Goal: Task Accomplishment & Management: Manage account settings

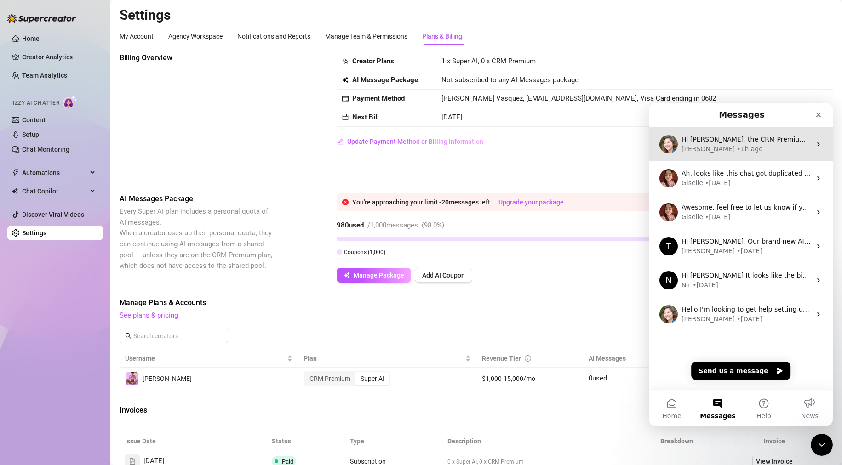
click at [723, 145] on div "[PERSON_NAME] • 1h ago" at bounding box center [747, 149] width 130 height 10
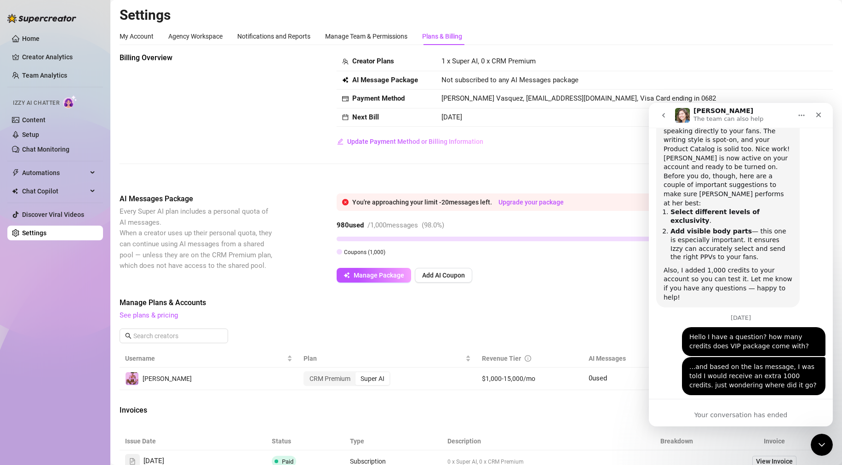
click at [381, 378] on div "Super AI" at bounding box center [373, 379] width 34 height 13
click at [358, 374] on input "Super AI" at bounding box center [358, 374] width 0 height 0
click at [737, 413] on div "Your conversation has ended" at bounding box center [741, 416] width 184 height 10
drag, startPoint x: 831, startPoint y: 346, endPoint x: 1484, endPoint y: 507, distance: 672.1
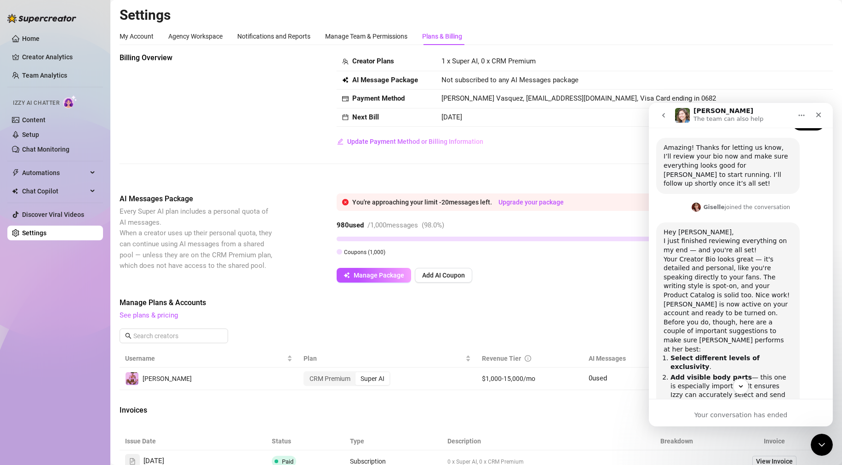
scroll to position [833, 0]
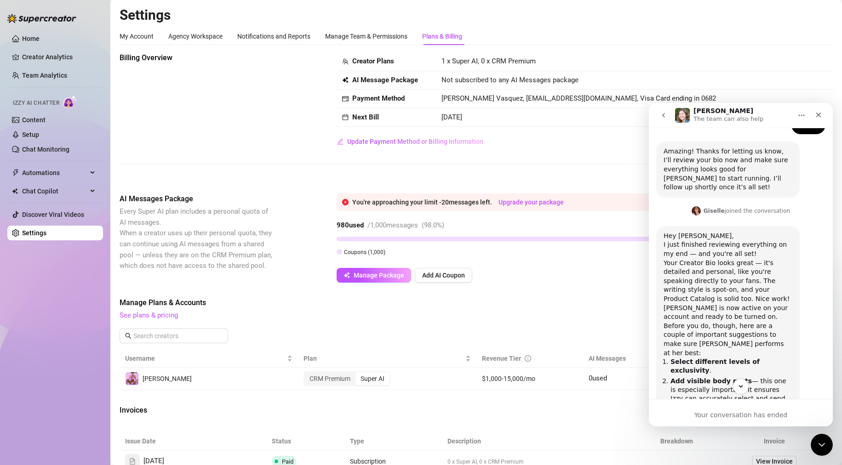
click at [602, 402] on div "Billing Overview Creator Plans 1 x Super AI, 0 x CRM Premium AI Message Package…" at bounding box center [476, 344] width 713 height 585
click at [815, 117] on icon "Close" at bounding box center [818, 114] width 7 height 7
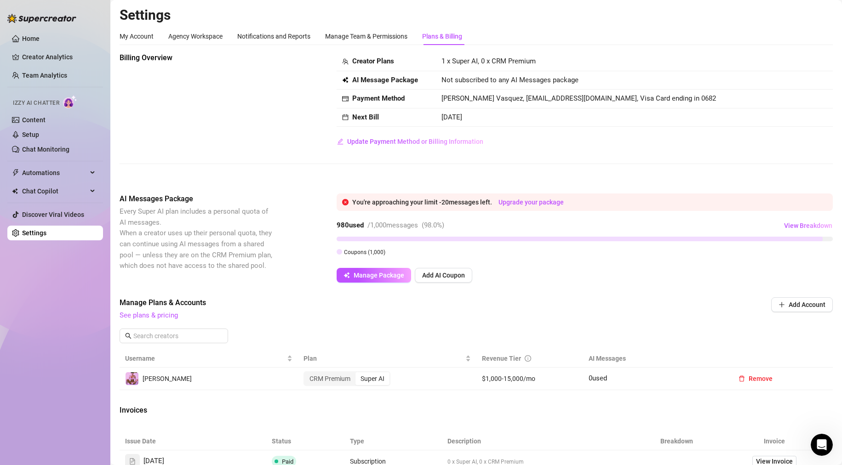
scroll to position [968, 0]
click at [796, 222] on span "View Breakdown" at bounding box center [808, 225] width 48 height 7
click at [821, 445] on icon "Open Intercom Messenger" at bounding box center [820, 443] width 15 height 15
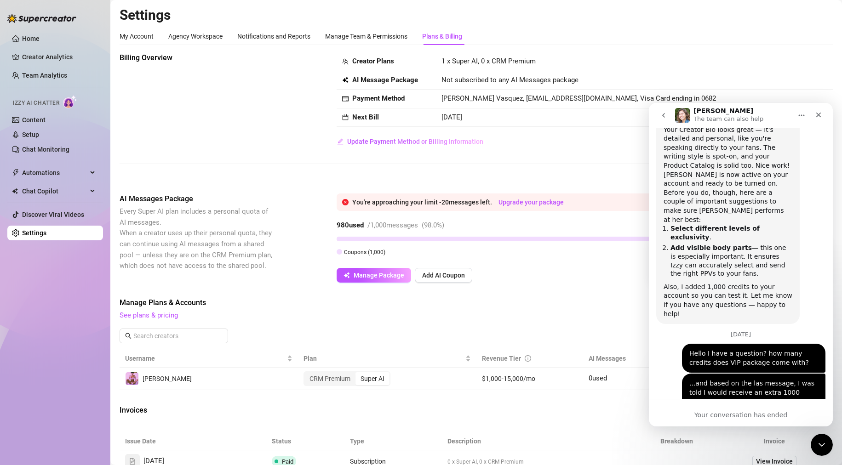
click at [667, 113] on button "go back" at bounding box center [663, 115] width 17 height 17
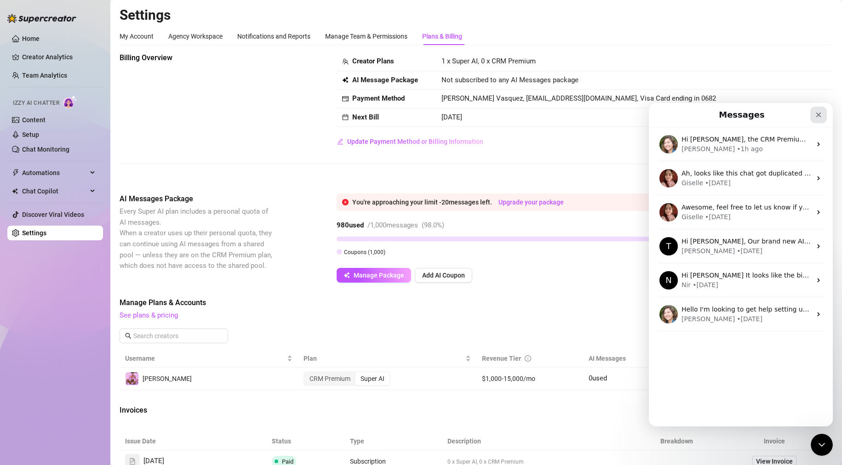
click at [815, 121] on div "Close" at bounding box center [818, 115] width 17 height 17
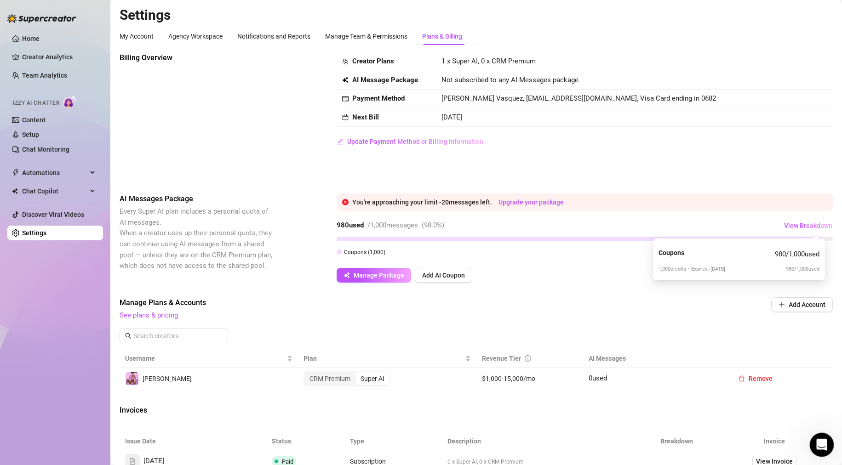
click at [818, 448] on div "Open Intercom Messenger" at bounding box center [820, 444] width 30 height 30
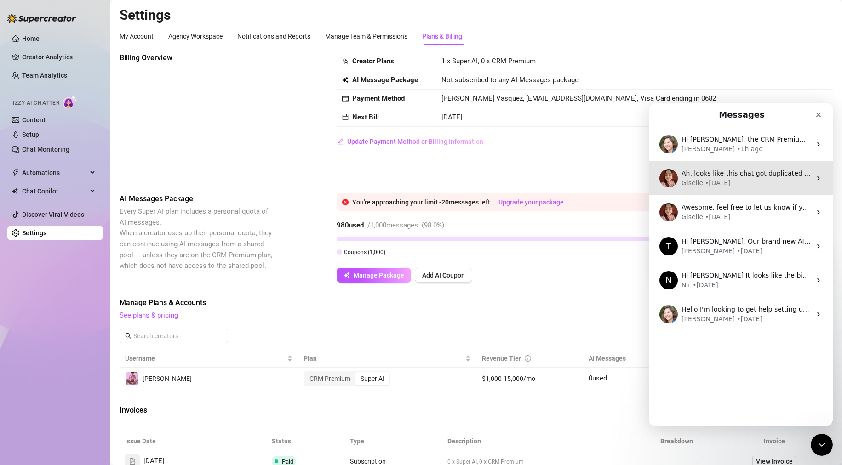
click at [770, 134] on div "Hi [PERSON_NAME], the CRM Premium has 500 AI Messages included and the Super AI…" at bounding box center [741, 144] width 184 height 34
click at [814, 172] on div "Ah, looks like this chat got duplicated — I’ll go ahead and close this one so w…" at bounding box center [741, 178] width 184 height 34
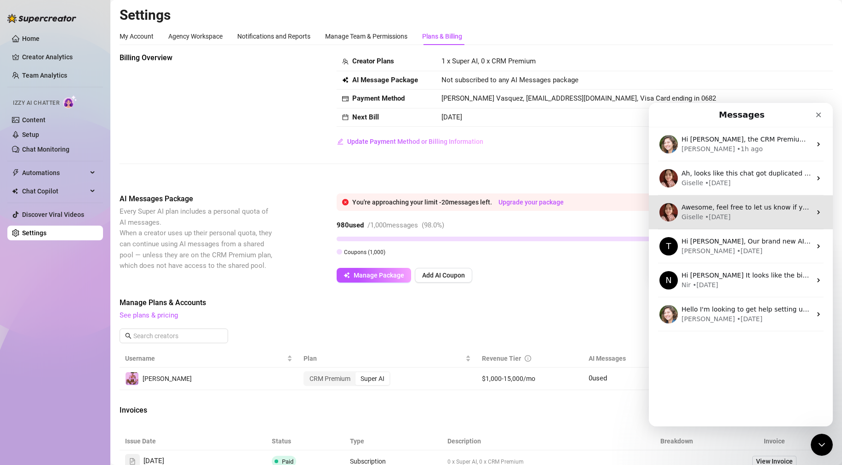
click at [739, 205] on span "Awesome, feel free to let us know if you need further assistance" at bounding box center [785, 207] width 207 height 7
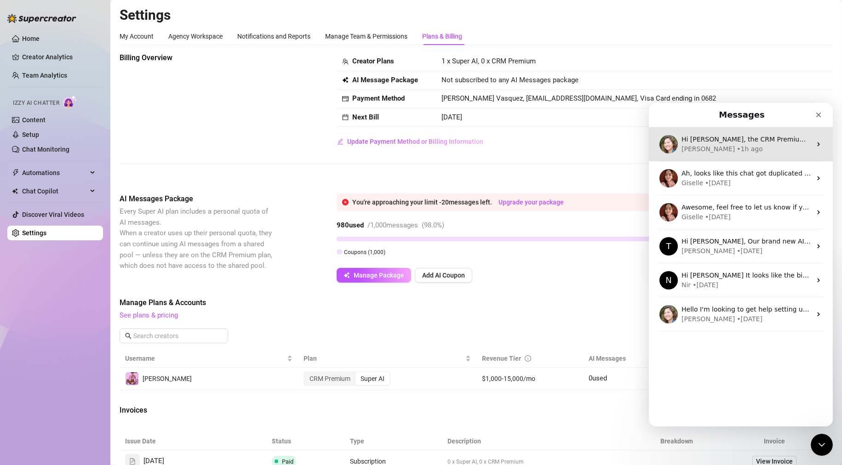
click at [814, 139] on div "Hi [PERSON_NAME], the CRM Premium has 500 AI Messages included and the Super AI…" at bounding box center [741, 144] width 184 height 34
click at [817, 145] on icon "Intercom messenger" at bounding box center [818, 145] width 2 height 4
click at [807, 144] on div "Hi [PERSON_NAME], the CRM Premium has 500 AI Messages included and the Super AI…" at bounding box center [741, 144] width 184 height 34
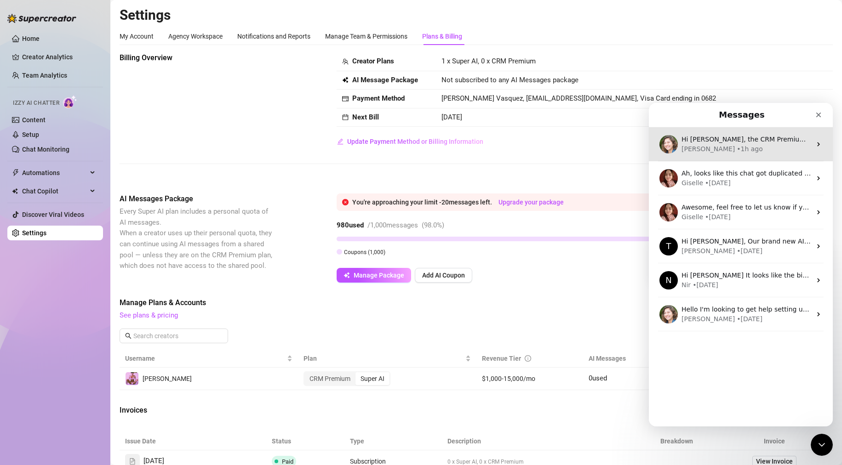
click at [807, 144] on div "Hi [PERSON_NAME], the CRM Premium has 500 AI Messages included and the Super AI…" at bounding box center [741, 144] width 184 height 34
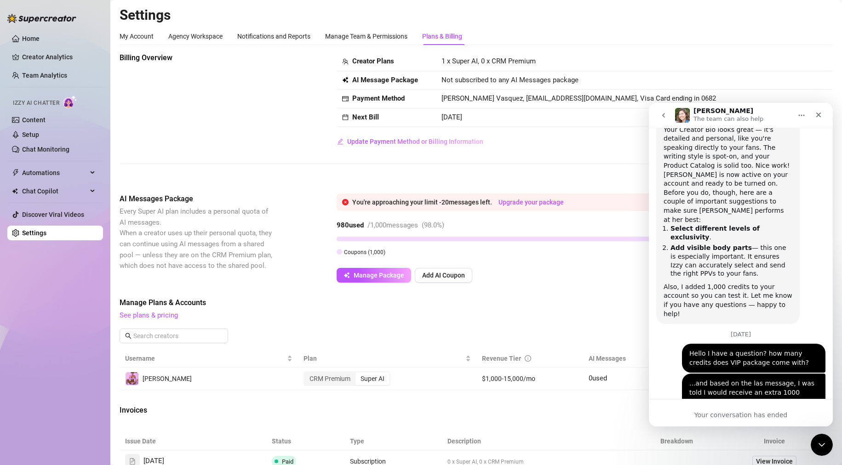
click at [567, 404] on div "Billing Overview Creator Plans 1 x Super AI, 0 x CRM Premium AI Message Package…" at bounding box center [476, 344] width 713 height 585
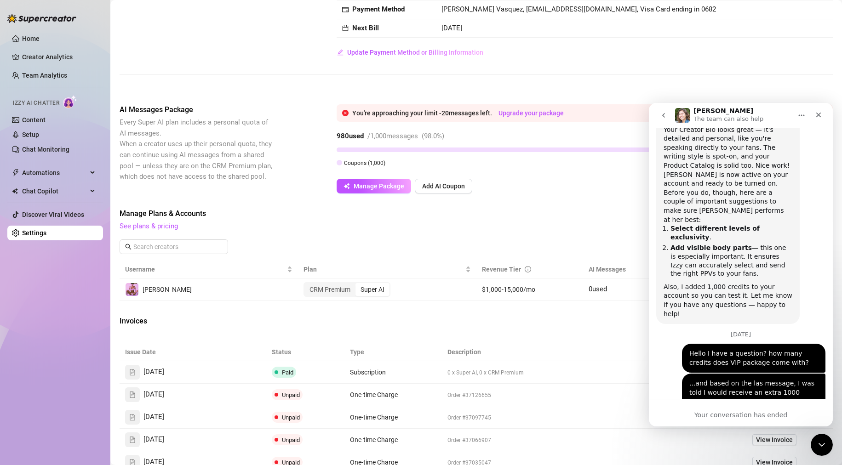
scroll to position [115, 0]
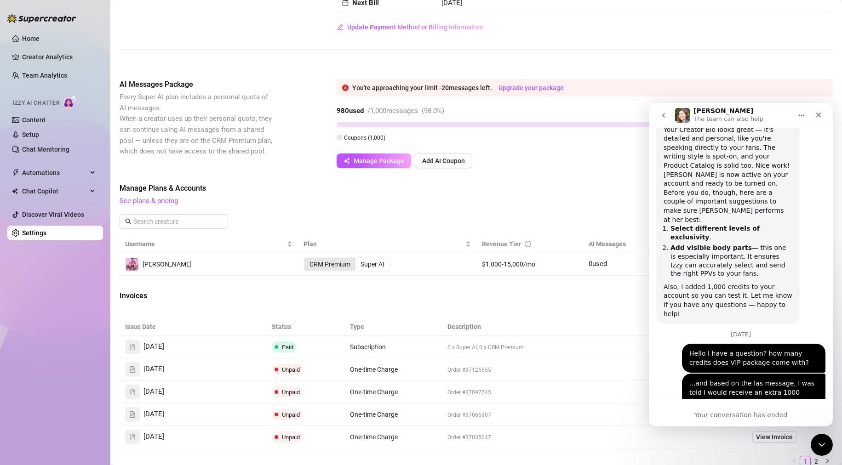
click at [319, 265] on div "CRM Premium" at bounding box center [329, 264] width 51 height 13
click at [307, 259] on input "CRM Premium" at bounding box center [307, 259] width 0 height 0
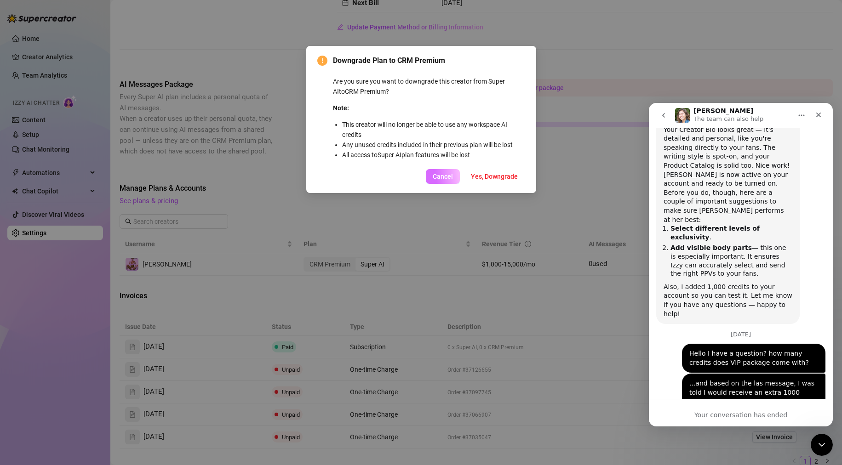
click at [445, 177] on span "Cancel" at bounding box center [443, 176] width 20 height 7
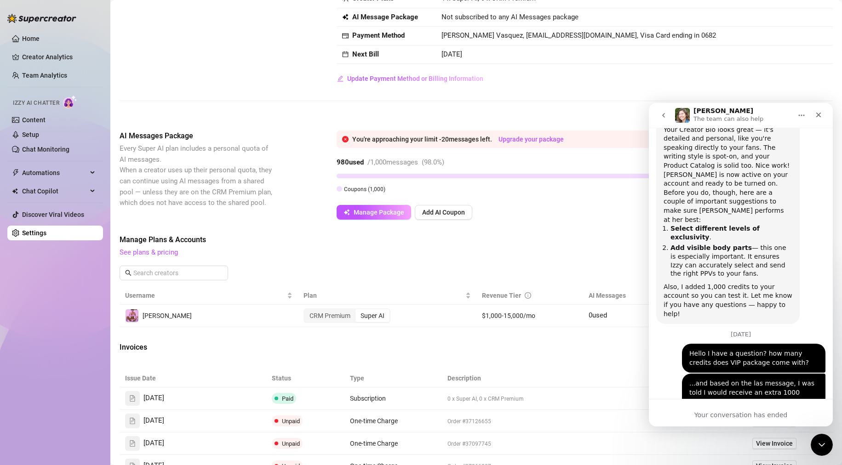
scroll to position [6, 0]
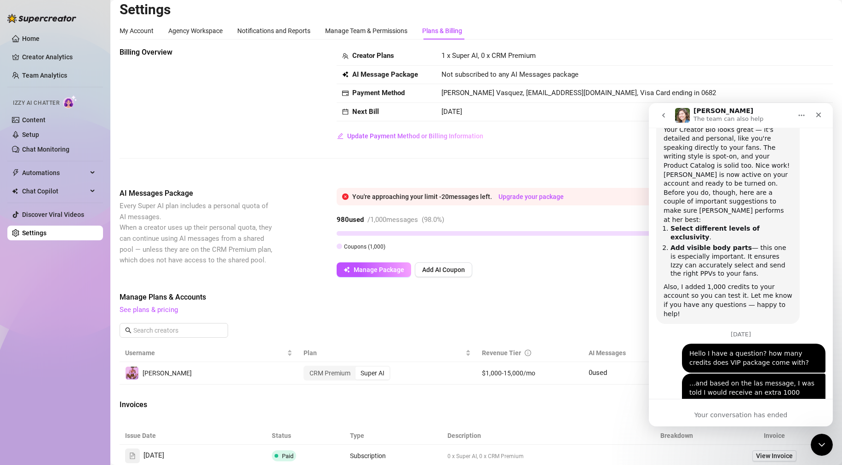
click at [255, 95] on div "Billing Overview Creator Plans 1 x Super AI, 0 x CRM Premium AI Message Package…" at bounding box center [476, 95] width 713 height 97
click at [663, 116] on icon "go back" at bounding box center [663, 115] width 7 height 7
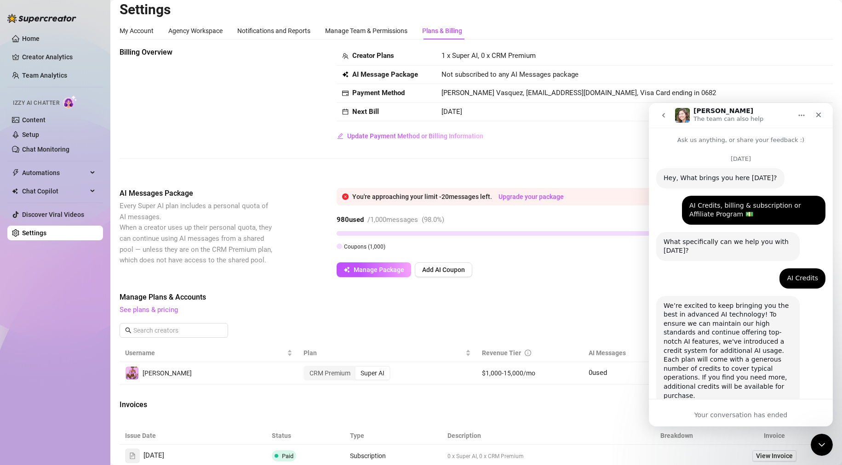
scroll to position [1018, 0]
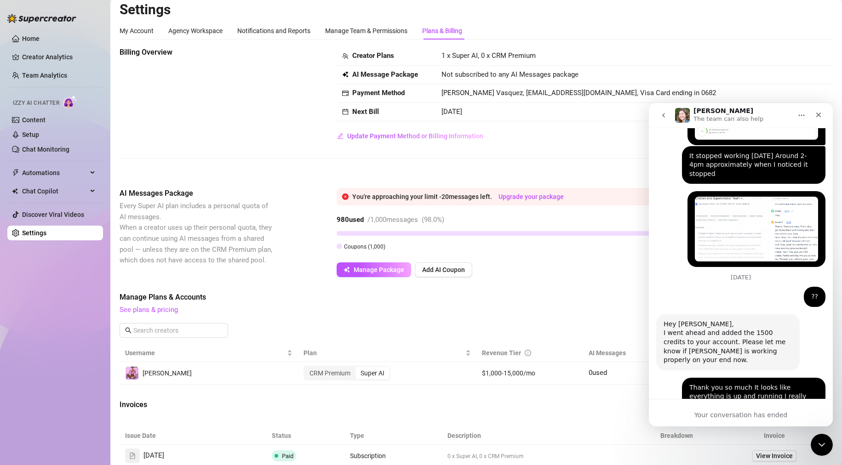
drag, startPoint x: 663, startPoint y: 116, endPoint x: 1290, endPoint y: 364, distance: 674.0
click at [663, 116] on icon "go back" at bounding box center [663, 115] width 7 height 7
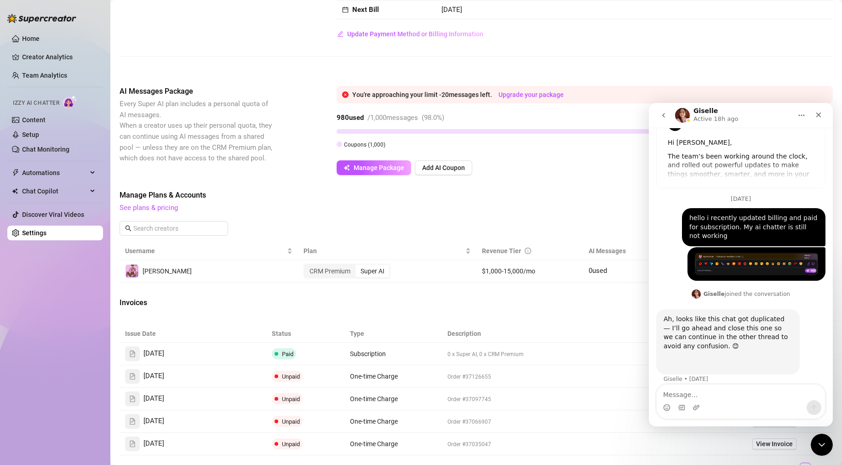
scroll to position [119, 0]
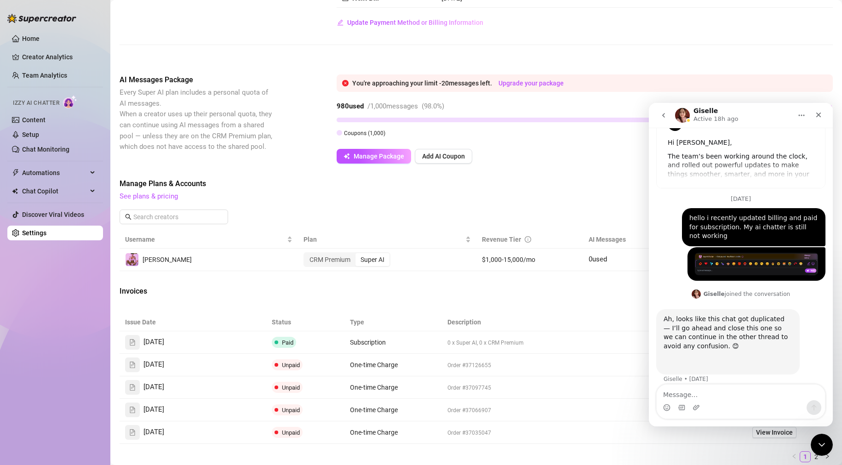
click at [669, 113] on button "go back" at bounding box center [663, 115] width 17 height 17
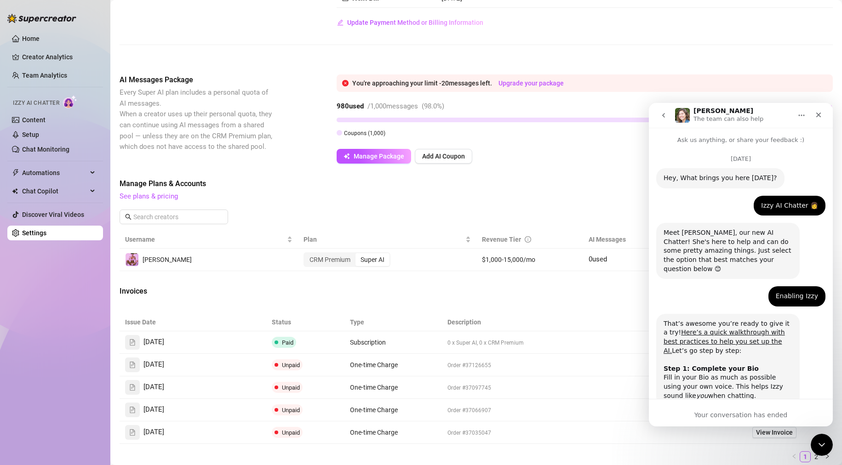
scroll to position [968, 0]
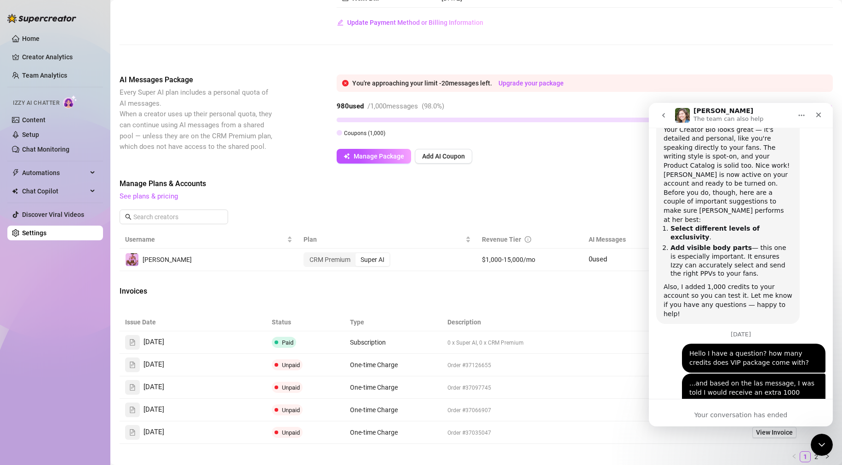
click at [669, 113] on button "go back" at bounding box center [663, 115] width 17 height 17
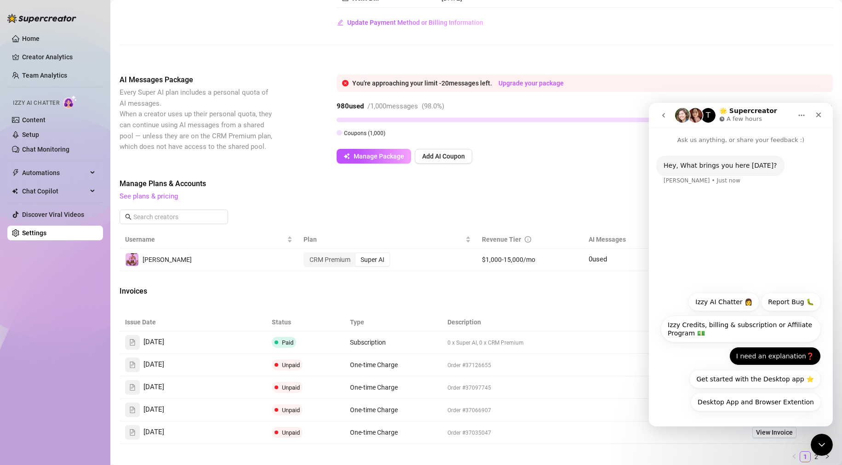
click at [757, 352] on button "I need an explanation❓" at bounding box center [775, 356] width 92 height 18
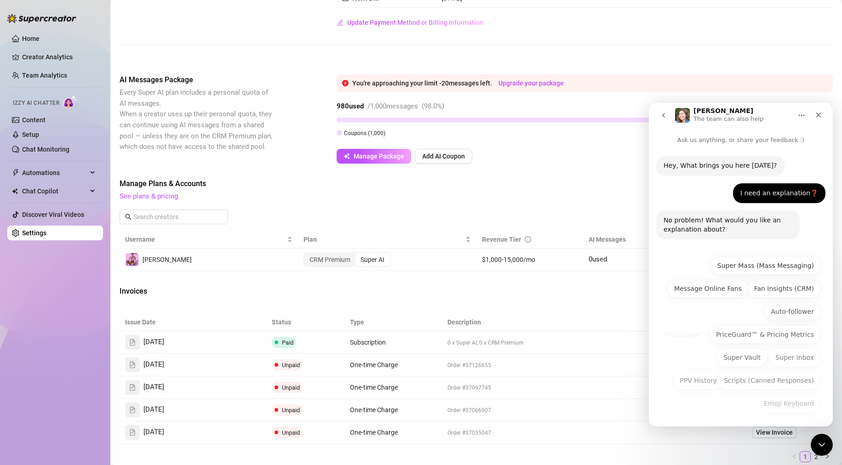
scroll to position [1, 0]
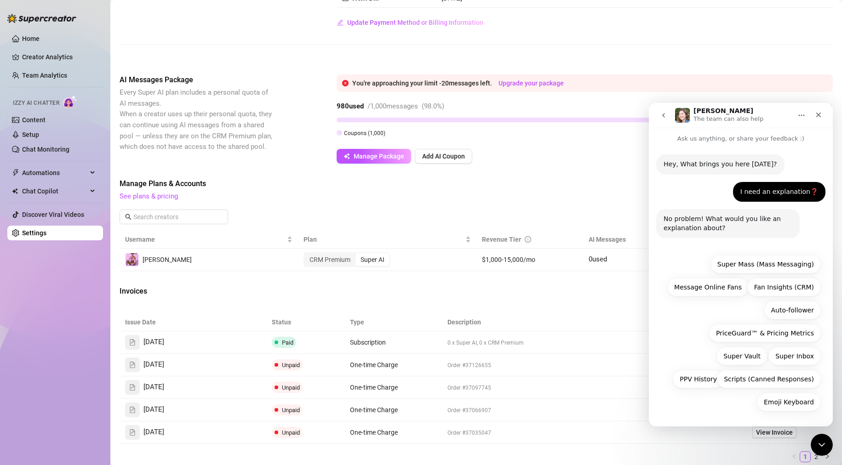
click at [661, 118] on icon "go back" at bounding box center [663, 115] width 7 height 7
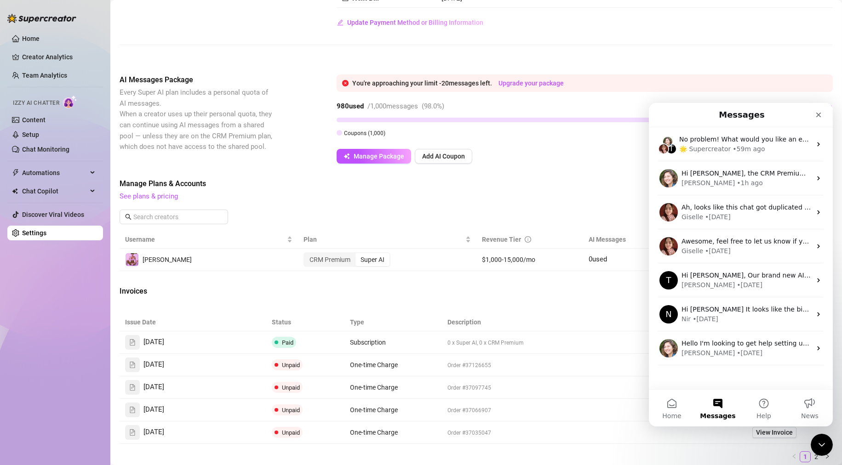
scroll to position [0, 0]
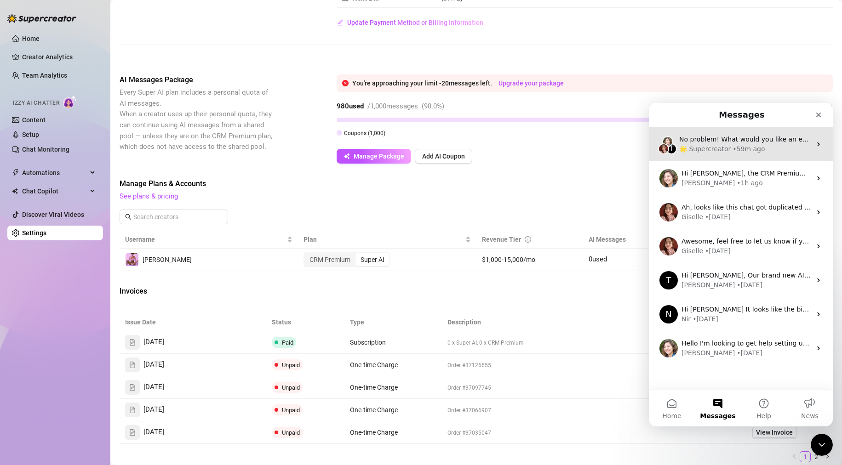
click at [703, 149] on div "🌟 Supercreator" at bounding box center [705, 149] width 52 height 10
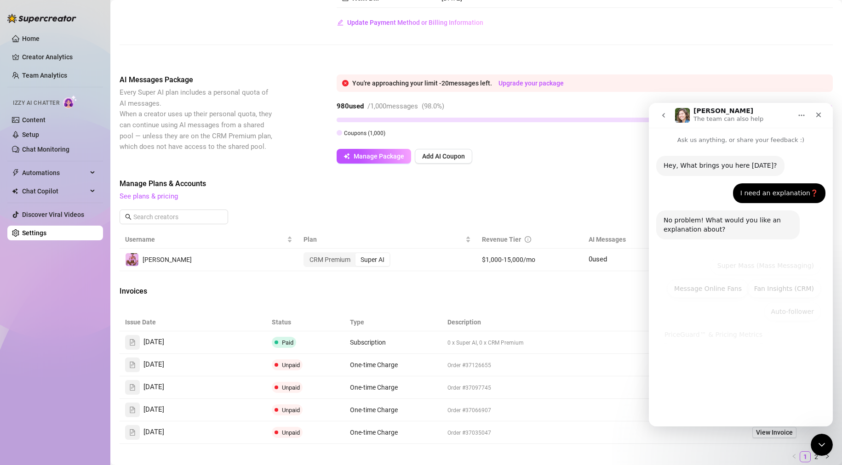
scroll to position [1, 0]
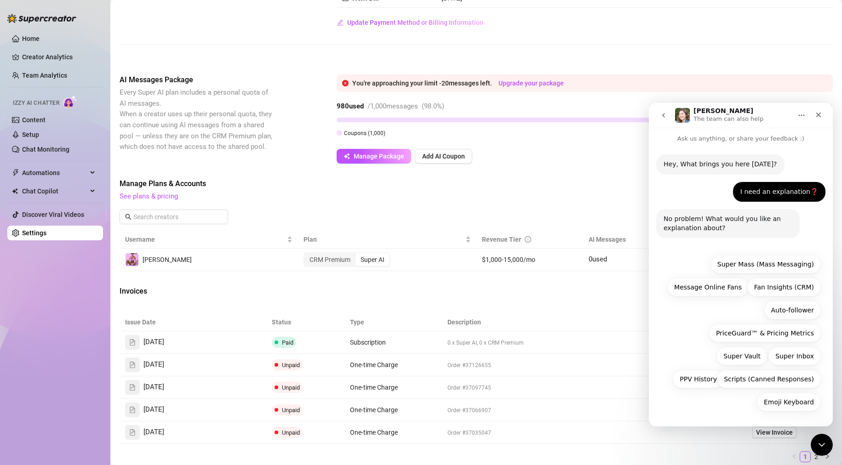
drag, startPoint x: 830, startPoint y: 175, endPoint x: 1482, endPoint y: 326, distance: 669.4
click at [637, 193] on span "See plans & pricing" at bounding box center [414, 196] width 589 height 11
click at [660, 115] on icon "go back" at bounding box center [663, 115] width 7 height 7
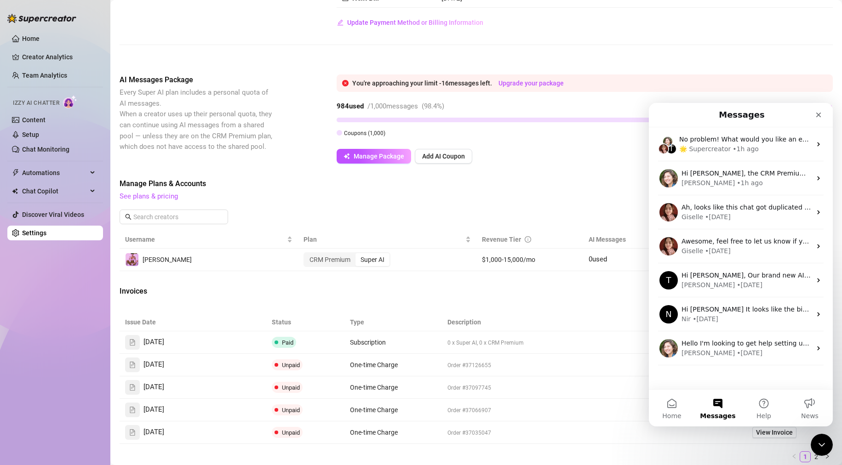
scroll to position [0, 0]
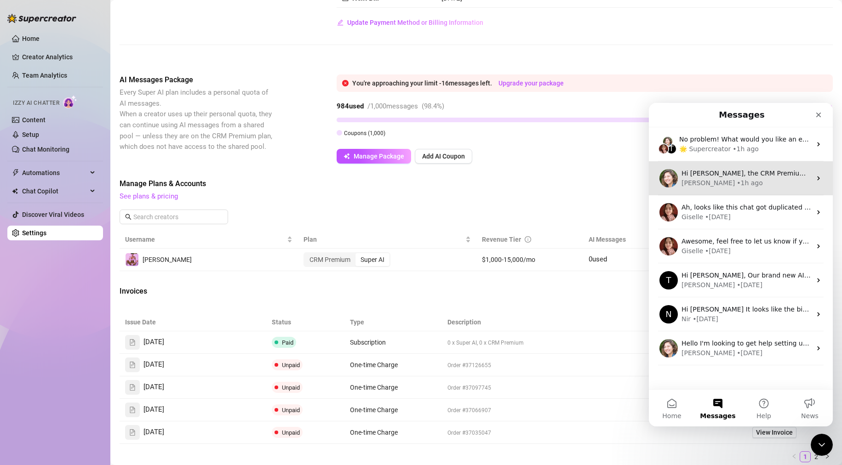
click at [737, 179] on div "• 1h ago" at bounding box center [750, 183] width 26 height 10
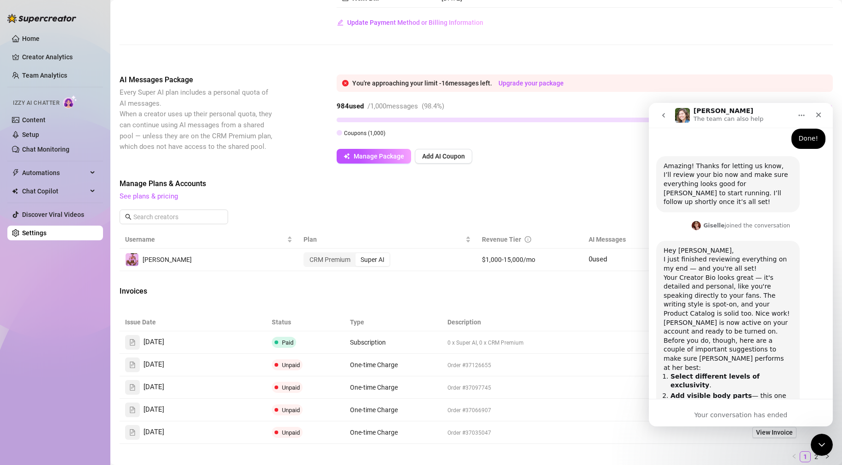
scroll to position [829, 0]
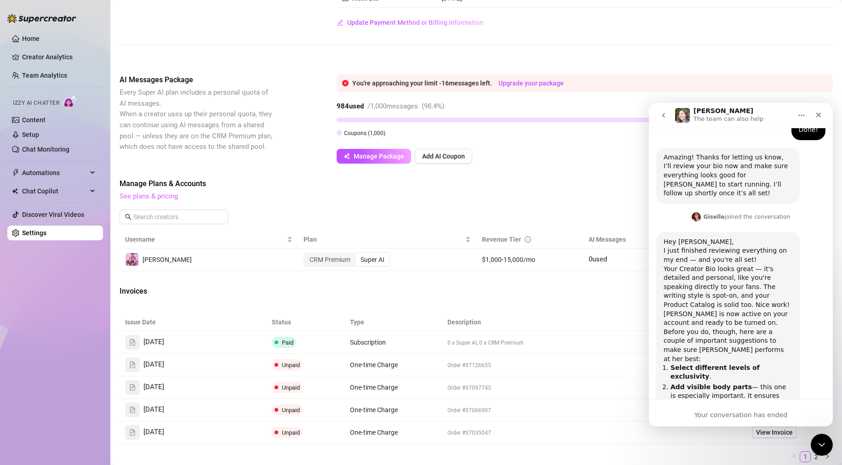
click at [166, 193] on link "See plans & pricing" at bounding box center [149, 196] width 58 height 8
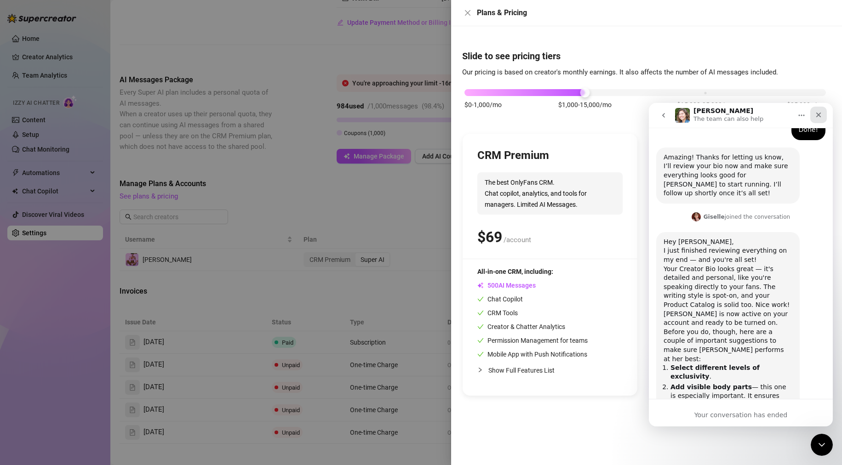
click at [824, 115] on div "Close" at bounding box center [818, 115] width 17 height 17
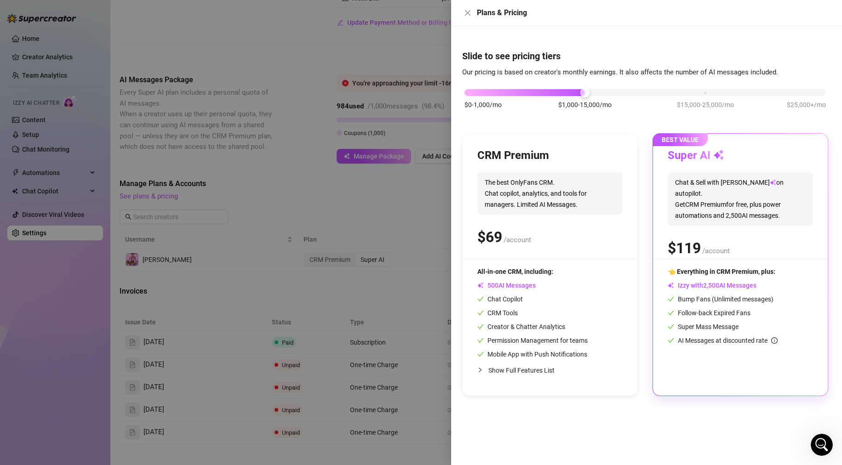
scroll to position [1064, 0]
click at [827, 442] on icon "Open Intercom Messenger" at bounding box center [820, 443] width 15 height 15
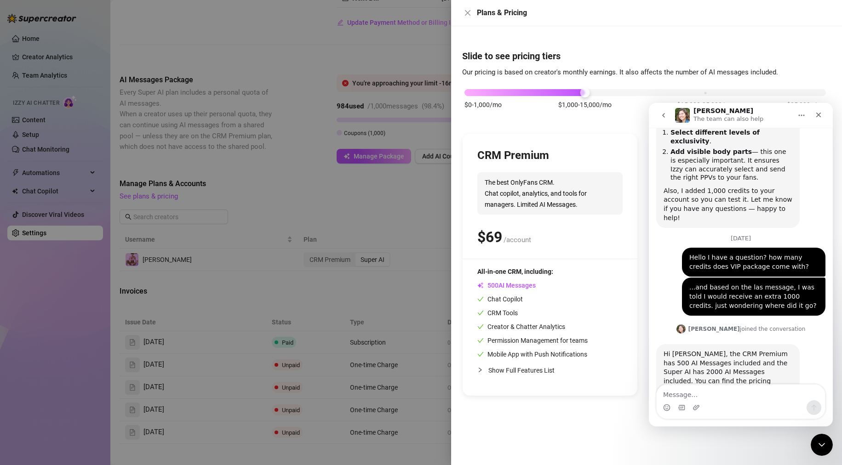
click at [696, 387] on link "here" at bounding box center [689, 390] width 15 height 7
click at [324, 52] on div at bounding box center [421, 232] width 842 height 465
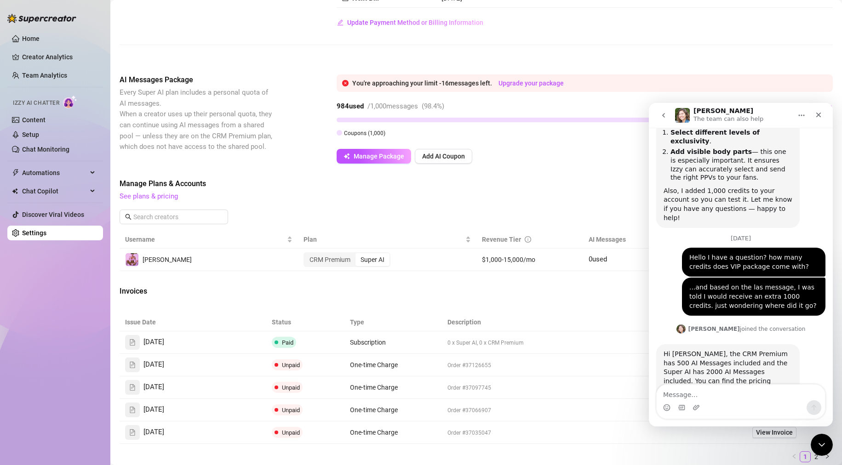
click at [523, 294] on div "Invoices" at bounding box center [476, 292] width 713 height 13
click at [819, 120] on div "Close" at bounding box center [818, 115] width 17 height 17
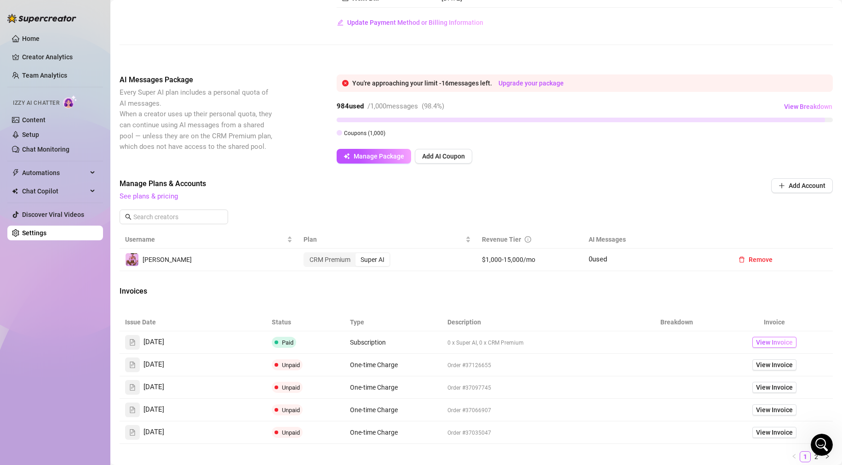
click at [764, 340] on span "View Invoice" at bounding box center [774, 343] width 37 height 10
click at [341, 301] on div "Billing Overview Creator Plans 1 x Super AI, 0 x CRM Premium AI Message Package…" at bounding box center [476, 225] width 713 height 585
